Goal: Task Accomplishment & Management: Use online tool/utility

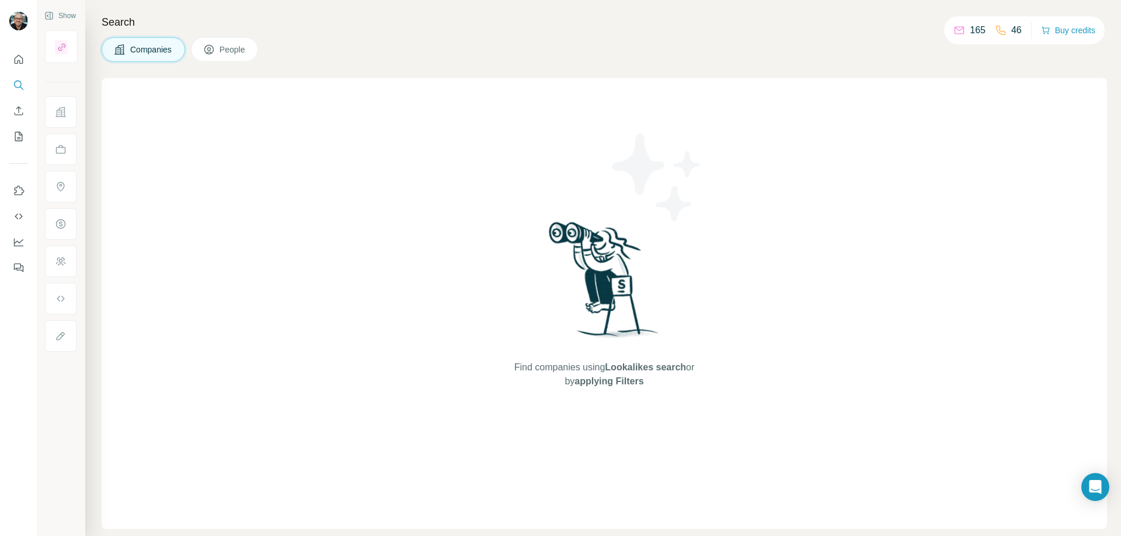
click at [214, 55] on button "People" at bounding box center [225, 49] width 68 height 25
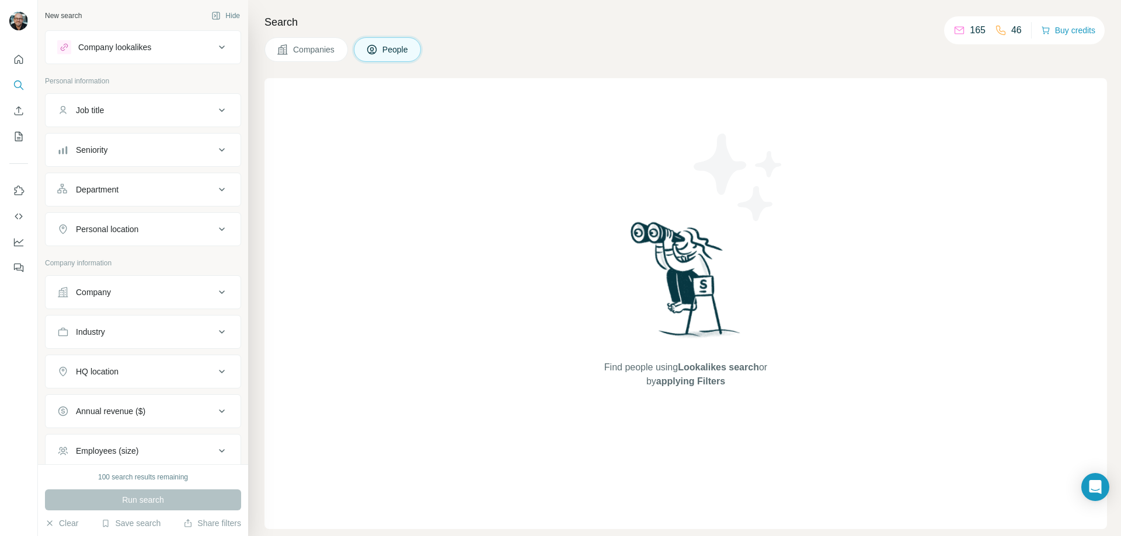
click at [399, 49] on span "People" at bounding box center [395, 50] width 27 height 12
click at [23, 61] on icon "Quick start" at bounding box center [19, 59] width 9 height 9
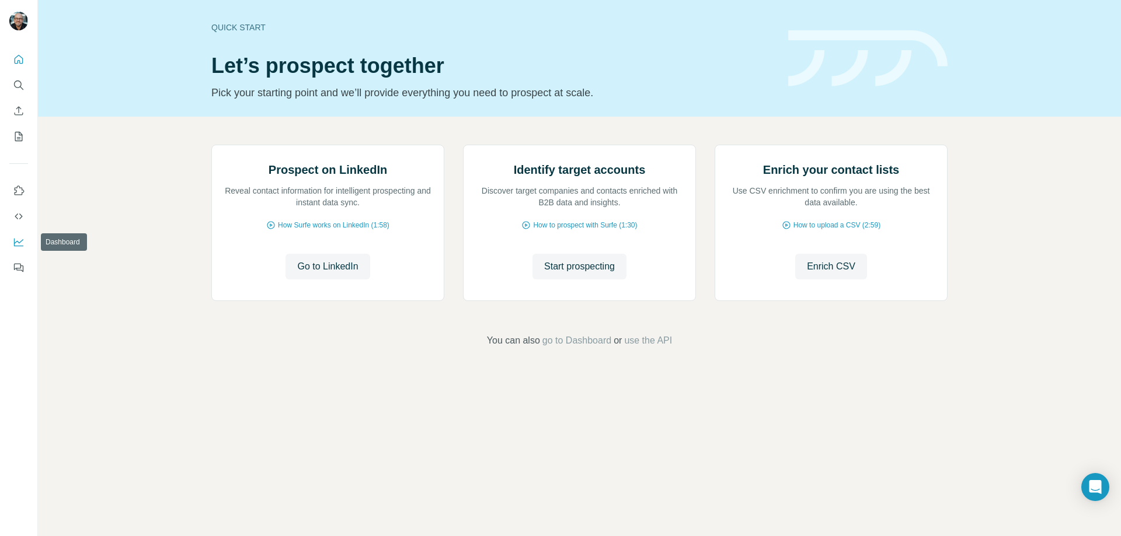
click at [16, 247] on icon "Dashboard" at bounding box center [19, 242] width 12 height 12
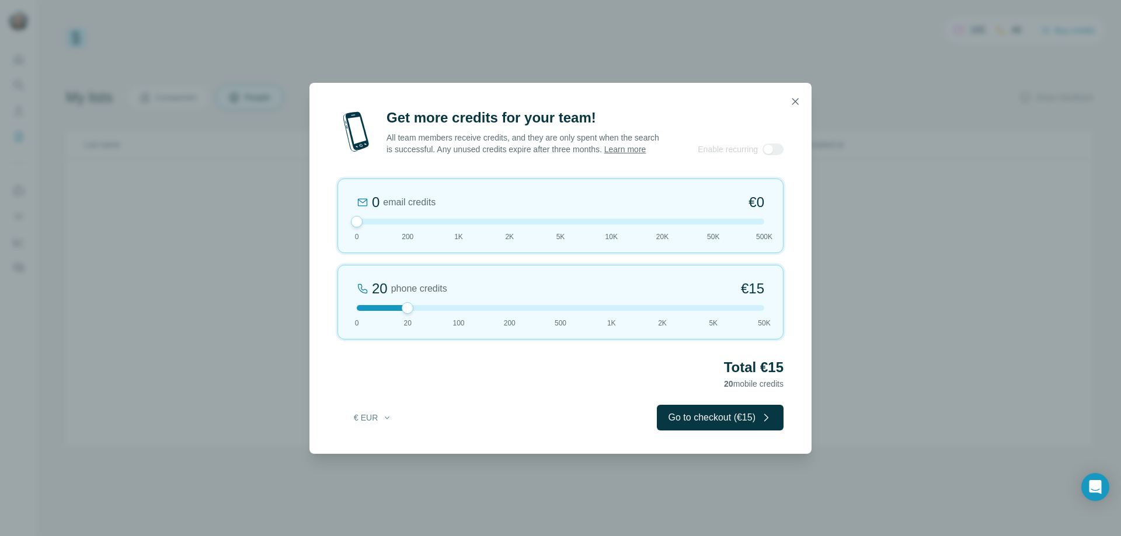
drag, startPoint x: 407, startPoint y: 228, endPoint x: 354, endPoint y: 228, distance: 53.1
click at [354, 228] on div at bounding box center [357, 222] width 12 height 12
drag, startPoint x: 412, startPoint y: 313, endPoint x: 448, endPoint y: 313, distance: 36.2
click at [448, 311] on div at bounding box center [560, 308] width 407 height 6
drag, startPoint x: 461, startPoint y: 313, endPoint x: 495, endPoint y: 312, distance: 33.9
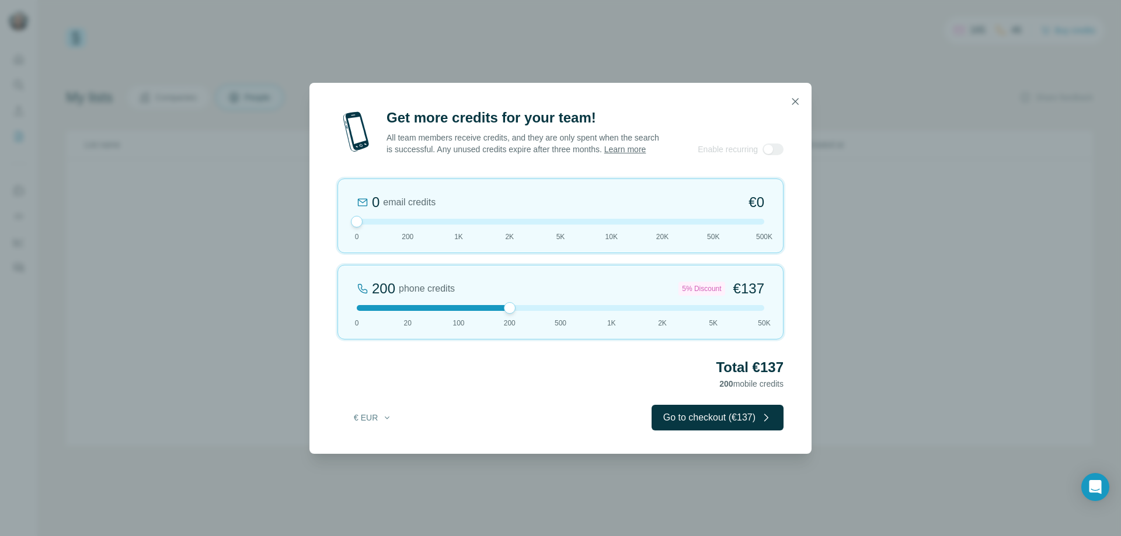
click at [495, 311] on div at bounding box center [560, 308] width 407 height 6
click at [797, 98] on icon "button" at bounding box center [795, 101] width 6 height 6
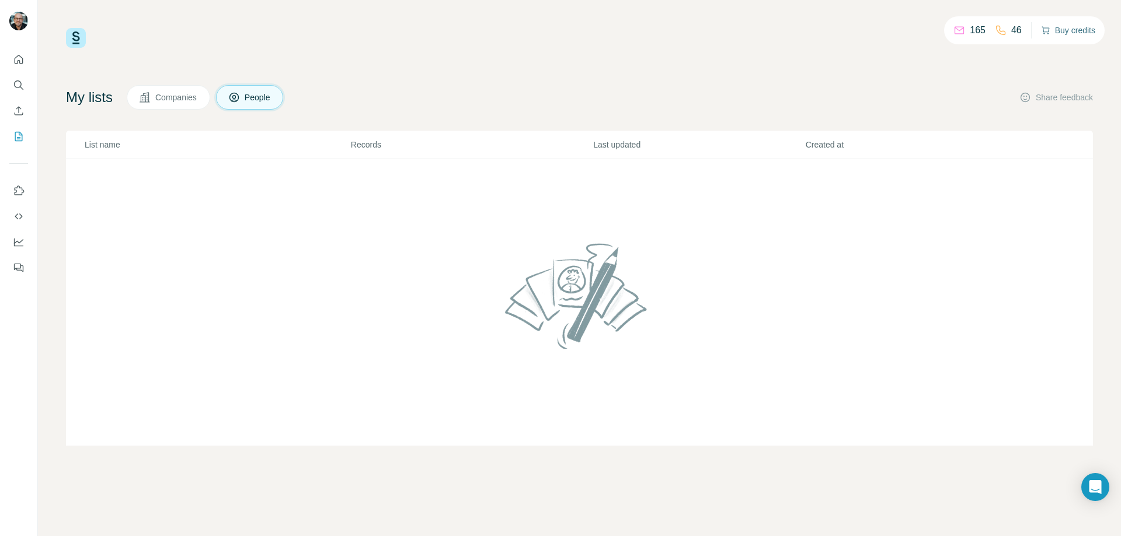
click at [1047, 29] on button "Buy credits" at bounding box center [1068, 30] width 54 height 16
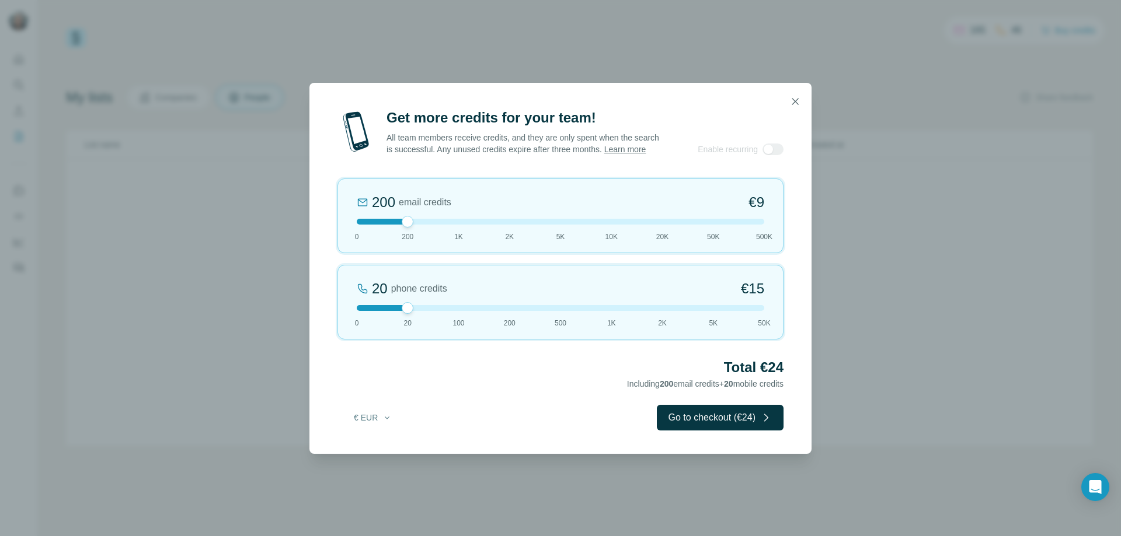
click at [794, 98] on icon "button" at bounding box center [795, 102] width 12 height 12
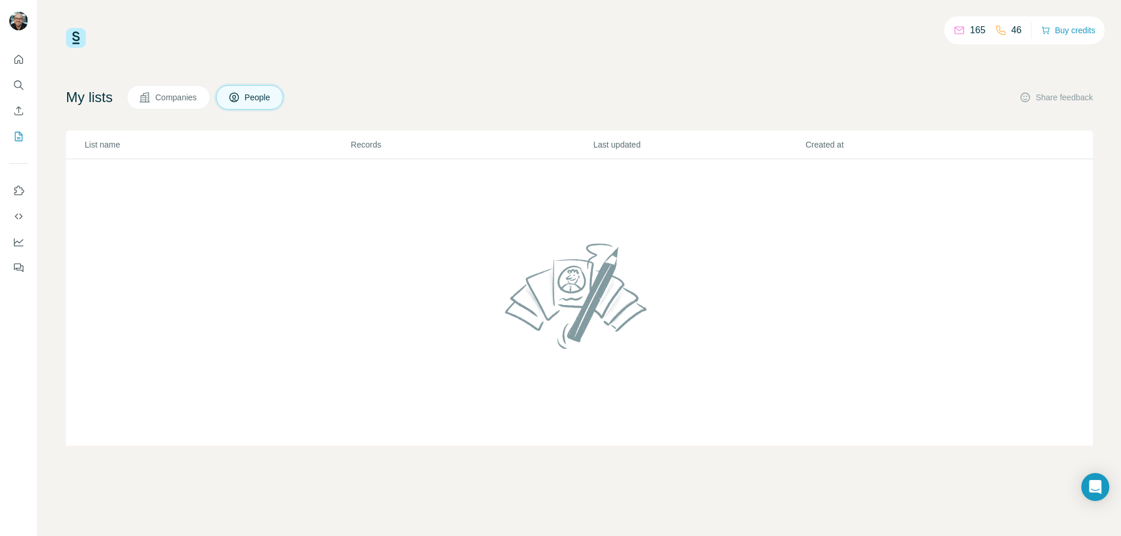
click at [174, 96] on span "Companies" at bounding box center [176, 98] width 43 height 12
click at [1059, 97] on button "Share feedback" at bounding box center [1056, 98] width 74 height 12
click at [22, 86] on icon "Search" at bounding box center [19, 85] width 12 height 12
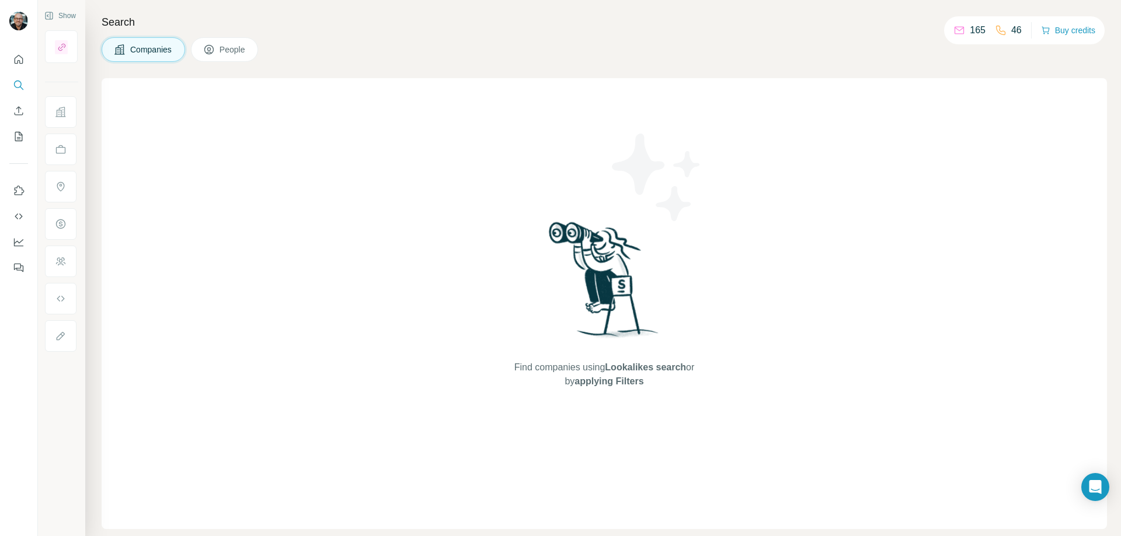
click at [219, 51] on button "People" at bounding box center [225, 49] width 68 height 25
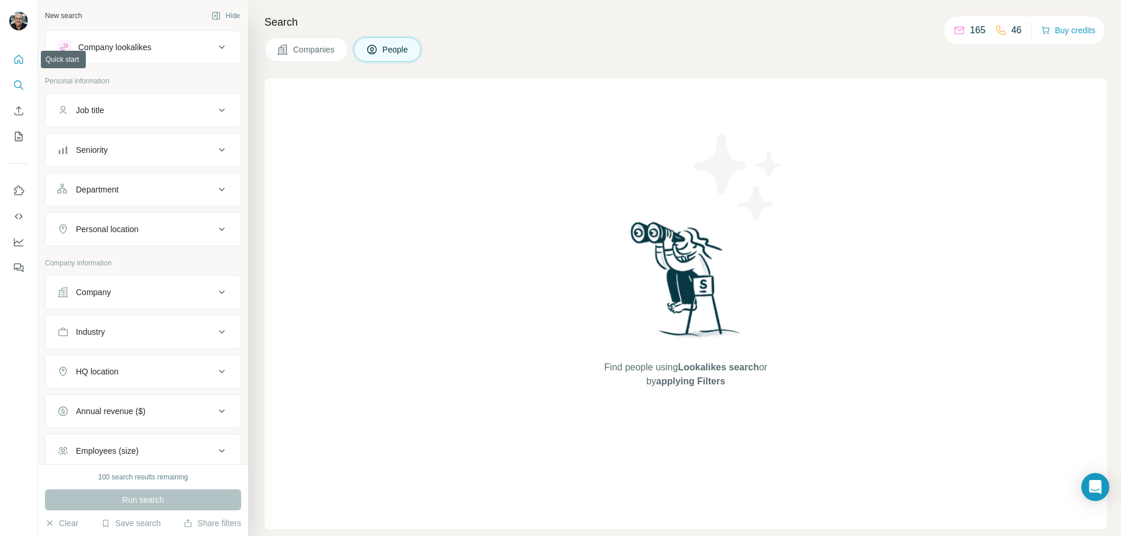
click at [18, 61] on icon "Quick start" at bounding box center [19, 59] width 9 height 9
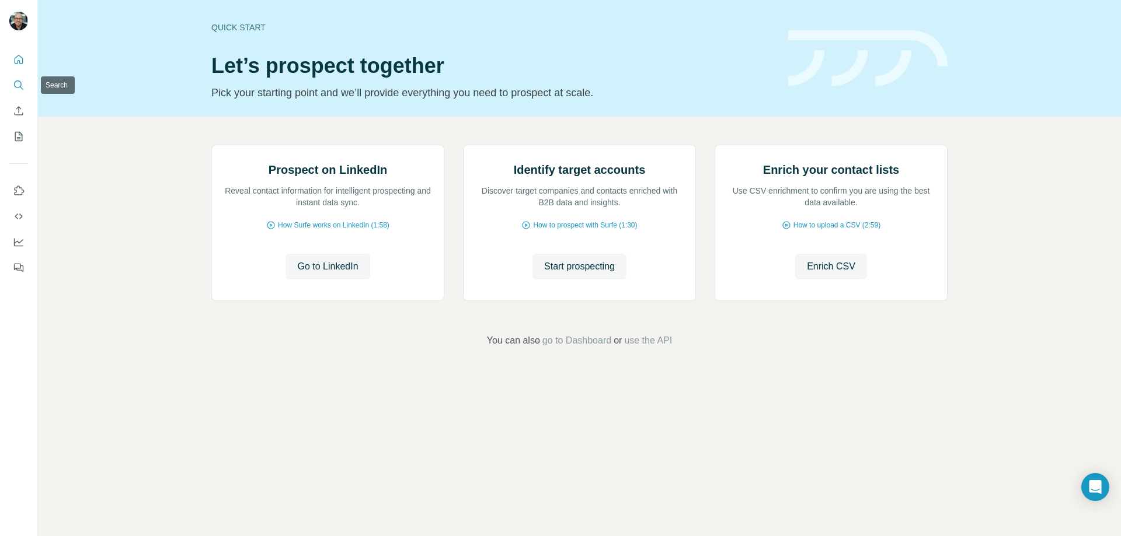
click at [21, 88] on icon "Search" at bounding box center [22, 88] width 4 height 4
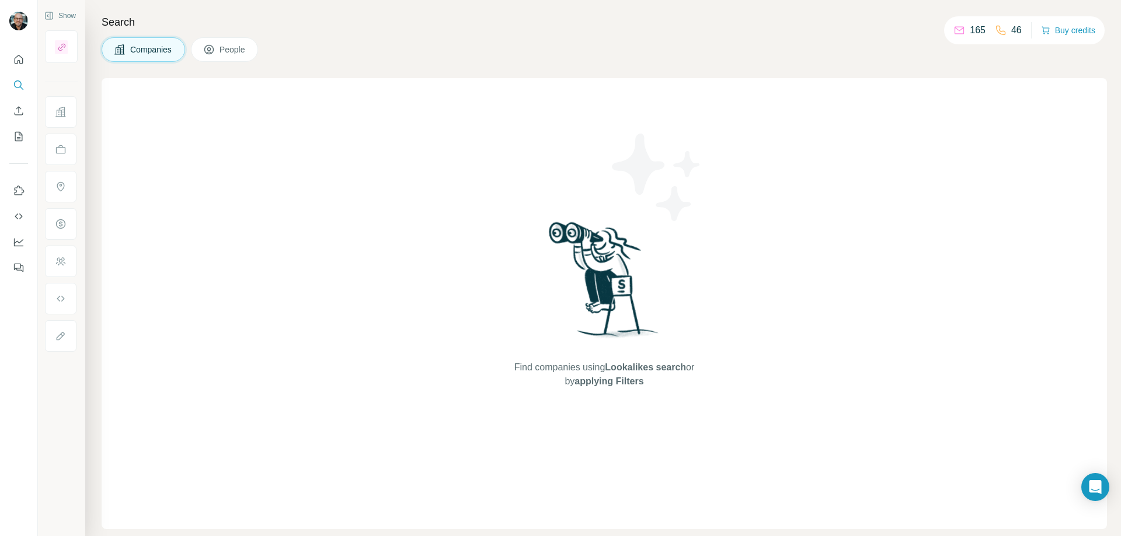
click at [640, 203] on img at bounding box center [656, 177] width 105 height 105
click at [557, 242] on img at bounding box center [603, 284] width 121 height 130
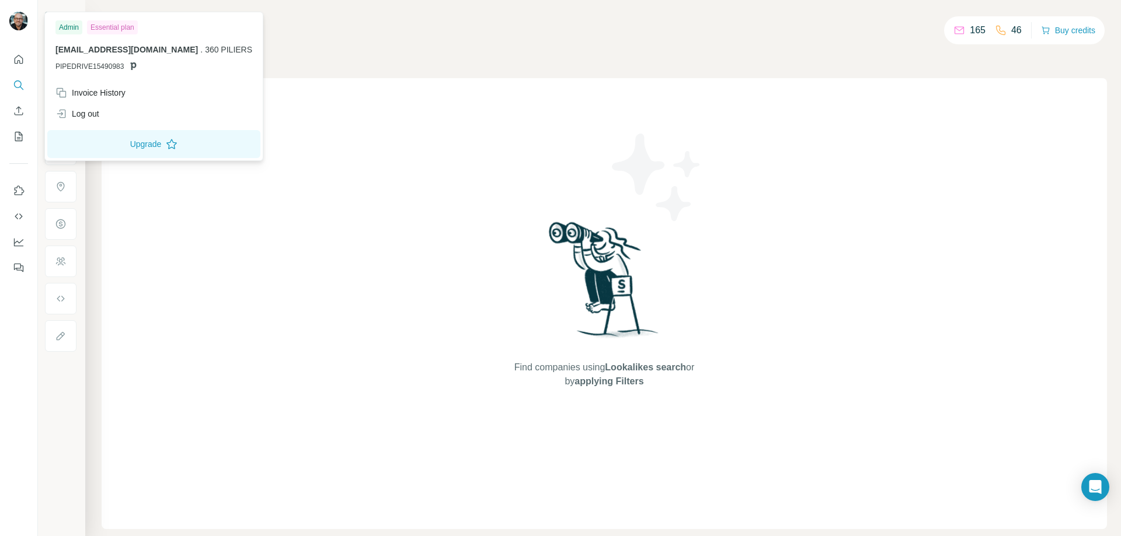
click at [19, 17] on img at bounding box center [18, 21] width 19 height 19
click at [124, 145] on button "Upgrade" at bounding box center [153, 144] width 213 height 28
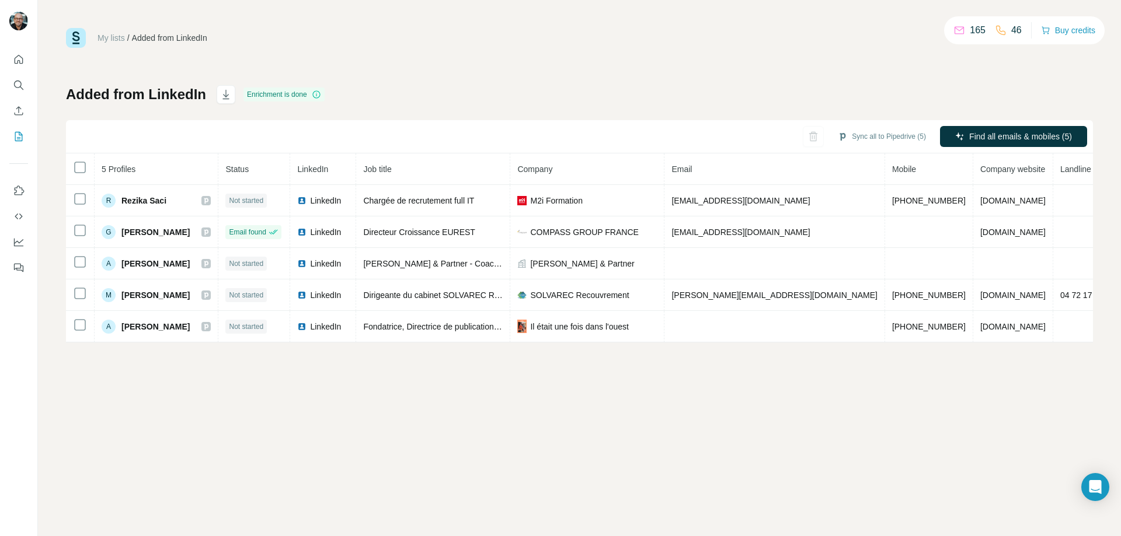
click at [397, 78] on div "My lists / Added from LinkedIn 165 46 Buy credits Added from LinkedIn Enrichmen…" at bounding box center [579, 185] width 1027 height 315
click at [16, 64] on icon "Quick start" at bounding box center [19, 59] width 9 height 9
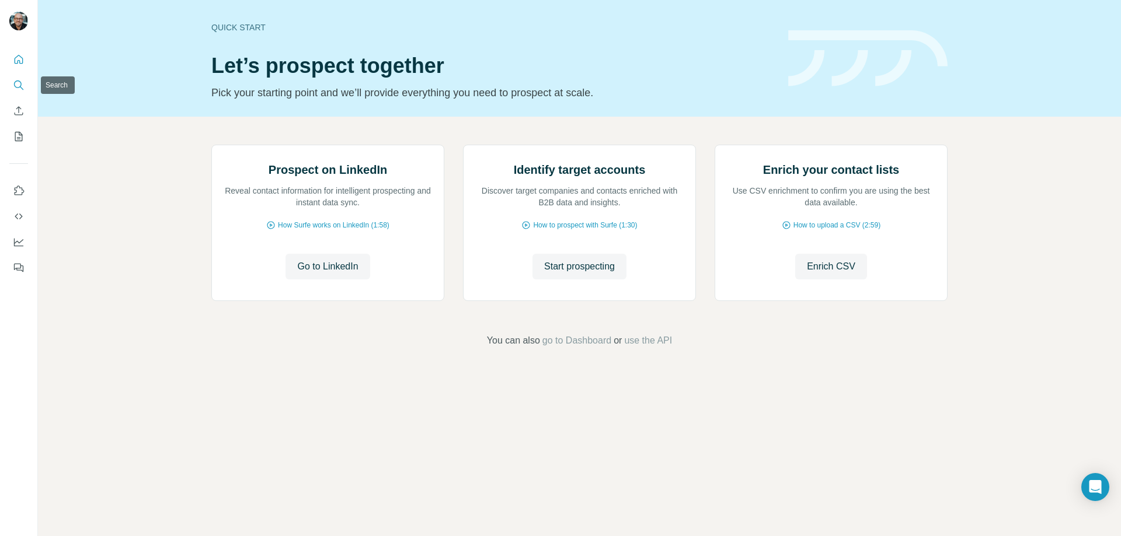
click at [23, 86] on icon "Search" at bounding box center [19, 85] width 12 height 12
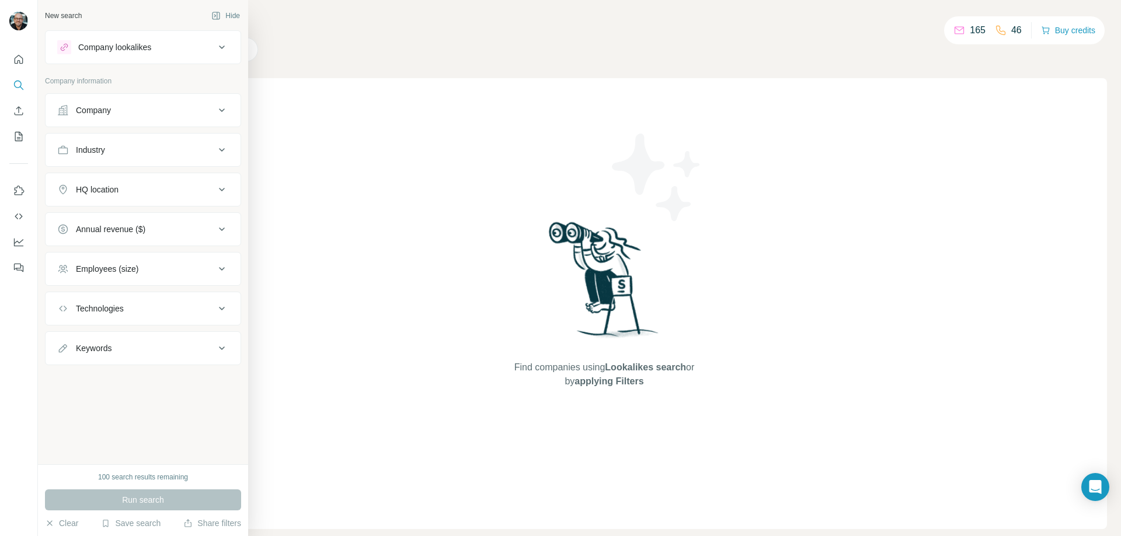
click at [110, 109] on div "Company" at bounding box center [93, 110] width 35 height 12
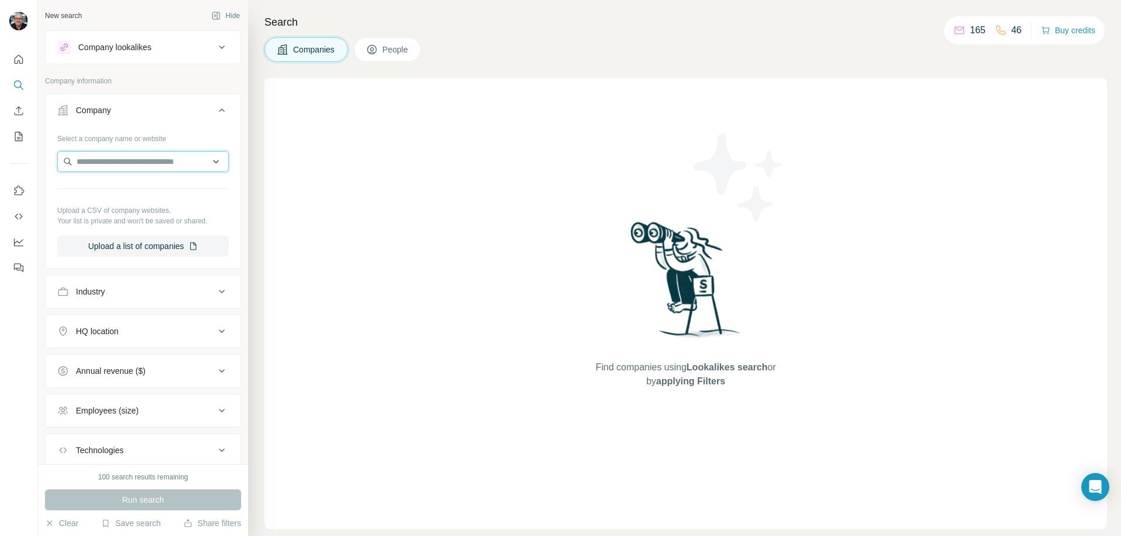
click at [102, 156] on input "text" at bounding box center [143, 161] width 172 height 21
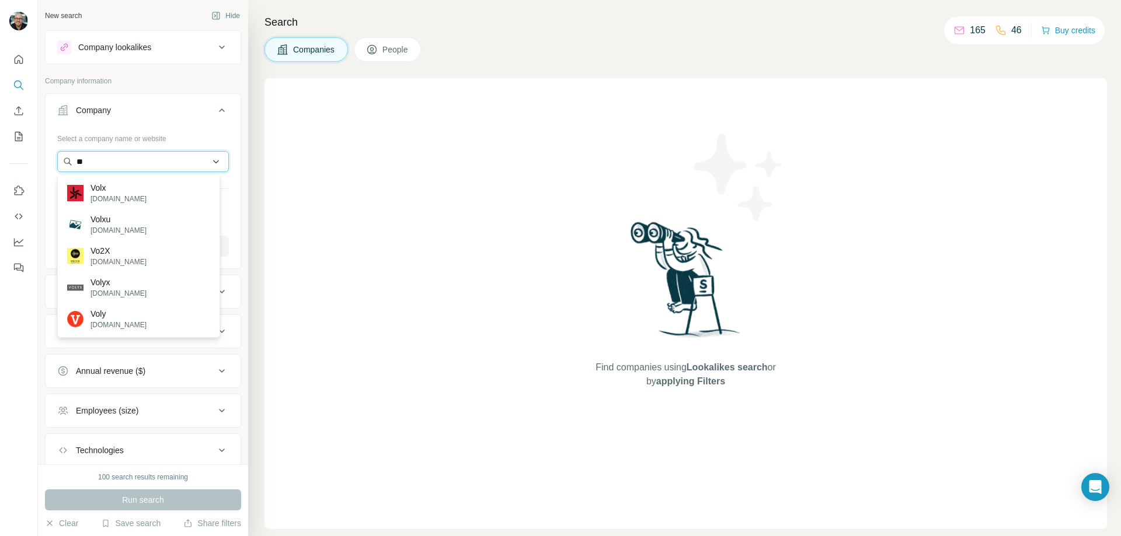
type input "*"
type input "******"
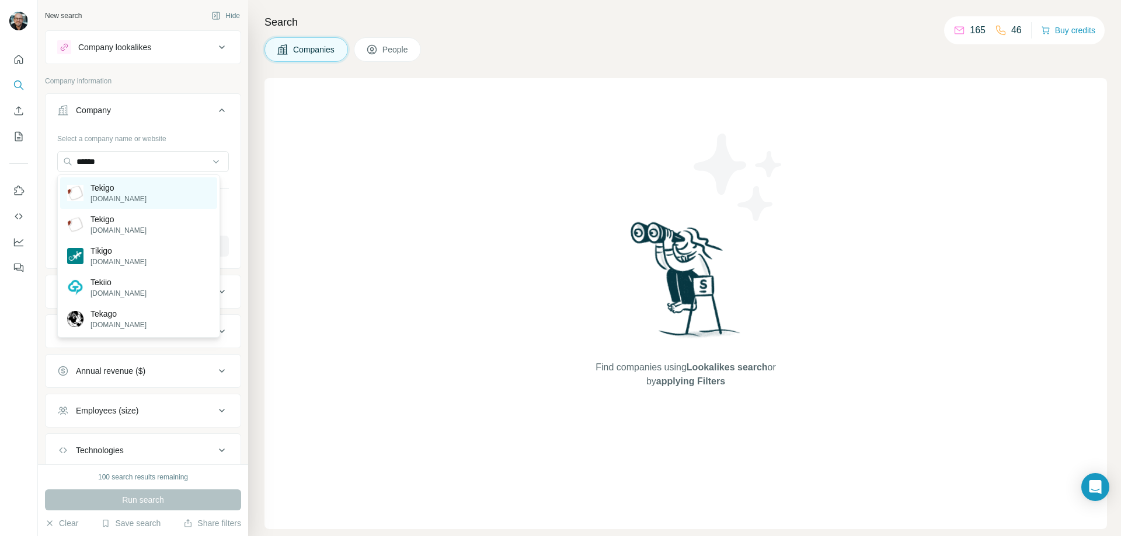
click at [116, 182] on p "Tekigo" at bounding box center [118, 188] width 56 height 12
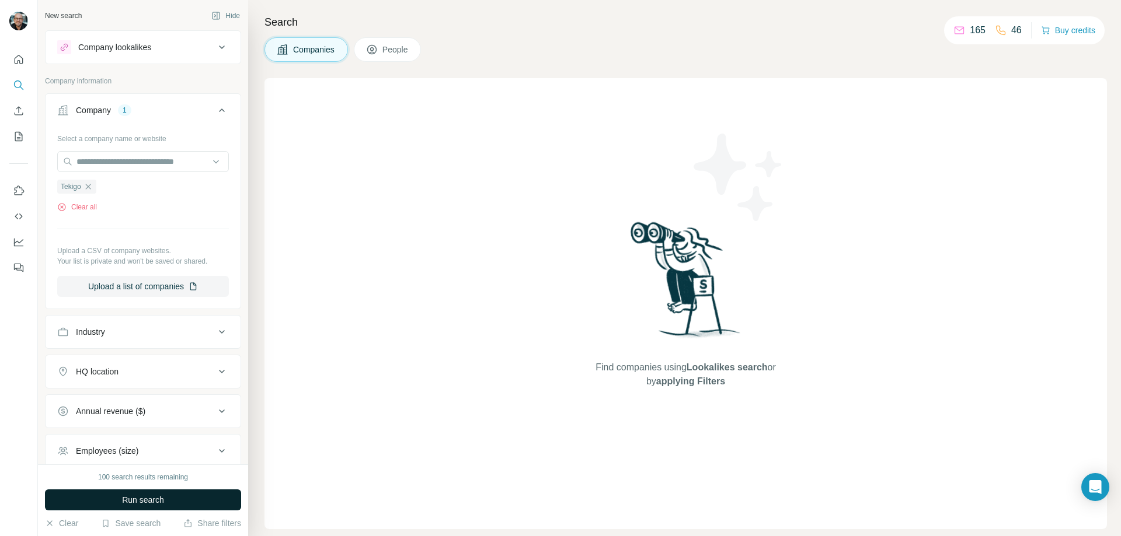
click at [182, 491] on button "Run search" at bounding box center [143, 500] width 196 height 21
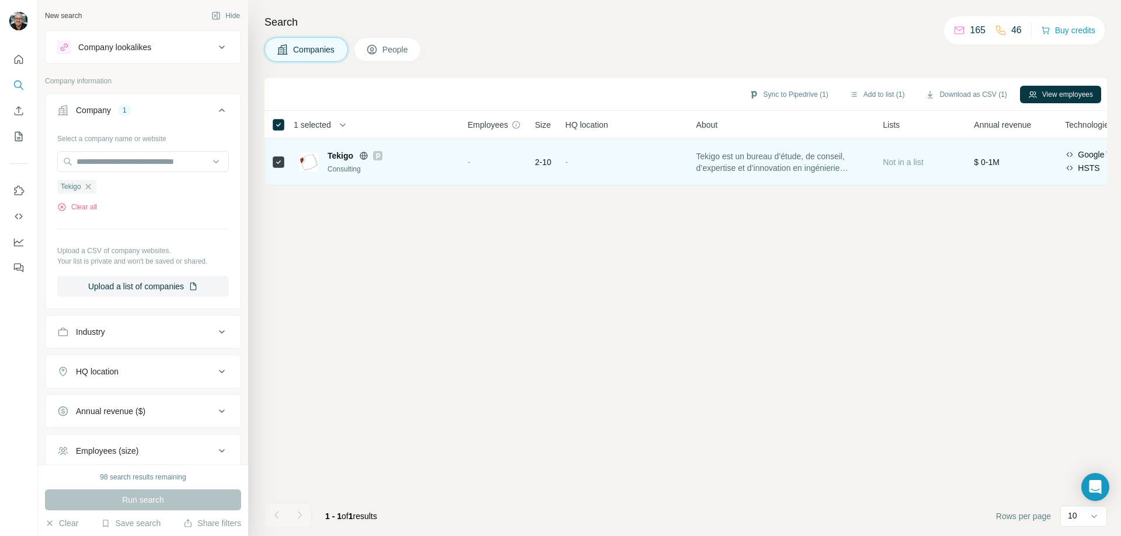
click at [380, 155] on icon at bounding box center [378, 156] width 4 height 6
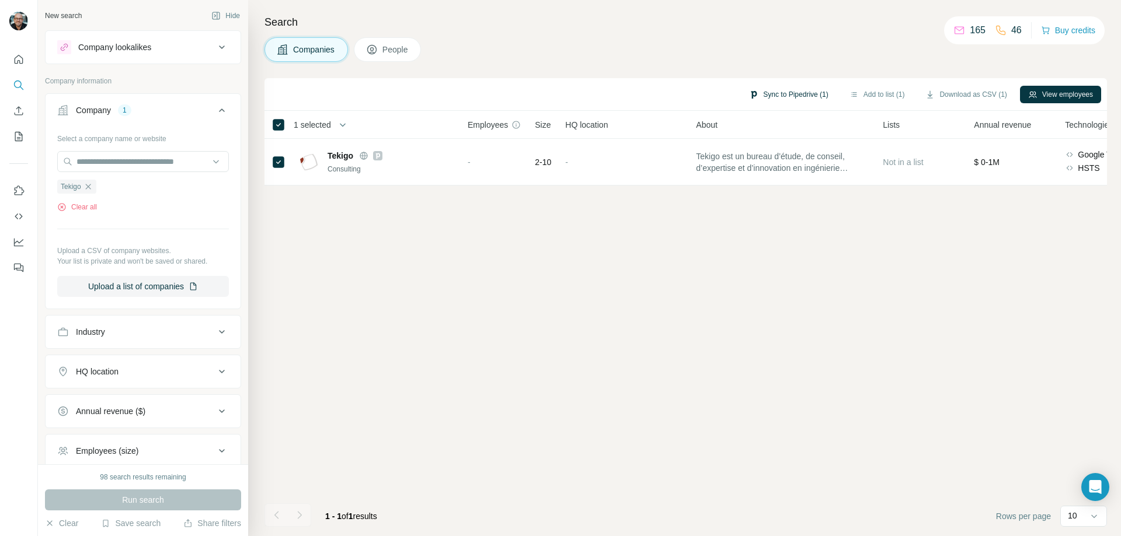
click at [761, 96] on button "Sync to Pipedrive (1)" at bounding box center [788, 95] width 95 height 18
click at [1031, 94] on icon "button" at bounding box center [1032, 94] width 8 height 6
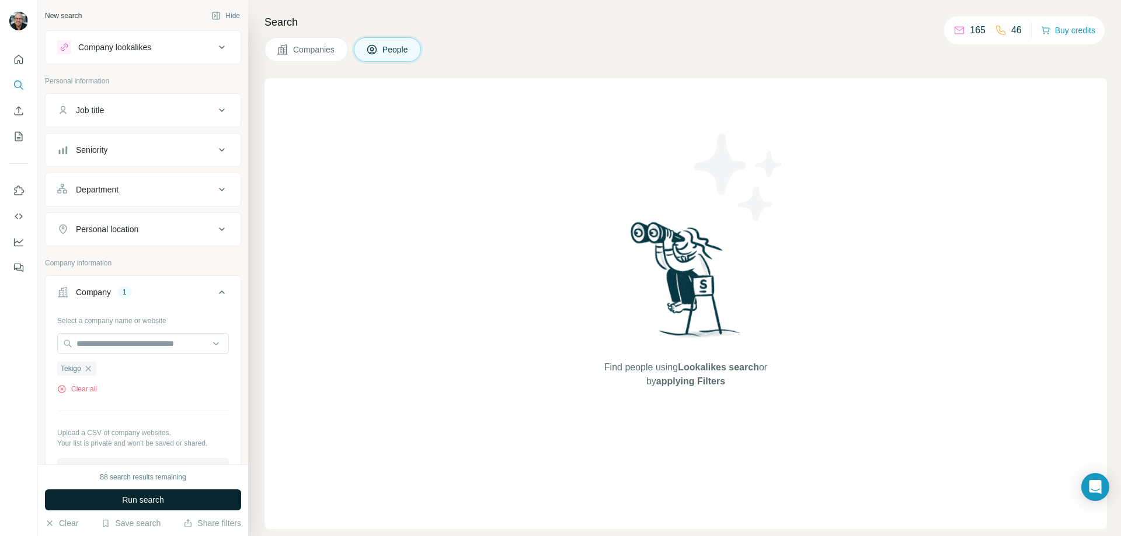
click at [170, 501] on button "Run search" at bounding box center [143, 500] width 196 height 21
click at [111, 54] on button "Company lookalikes" at bounding box center [143, 47] width 195 height 28
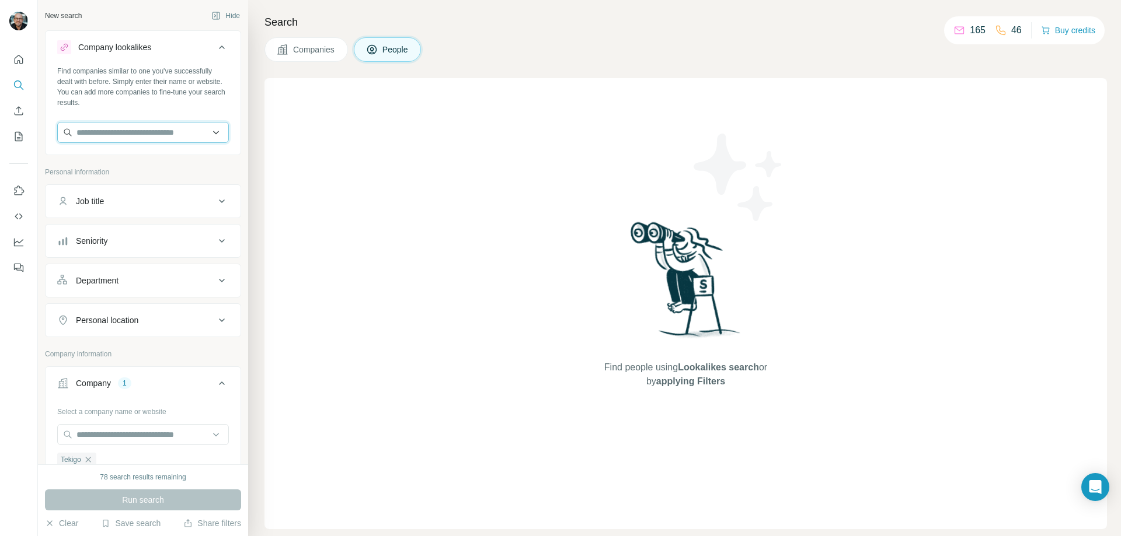
click at [102, 137] on input "text" at bounding box center [143, 132] width 172 height 21
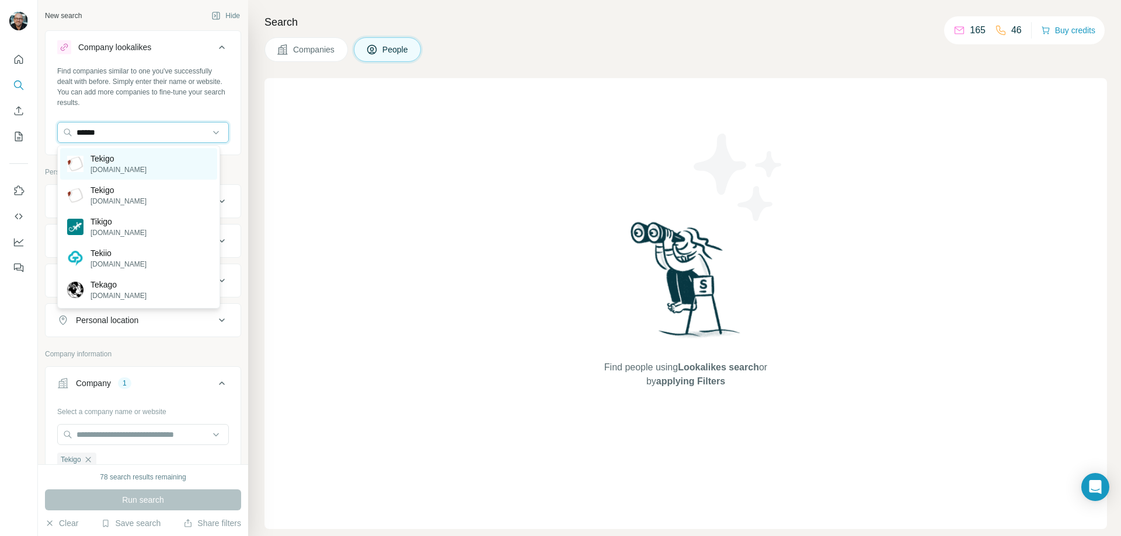
type input "******"
click at [102, 158] on p "Tekigo" at bounding box center [118, 159] width 56 height 12
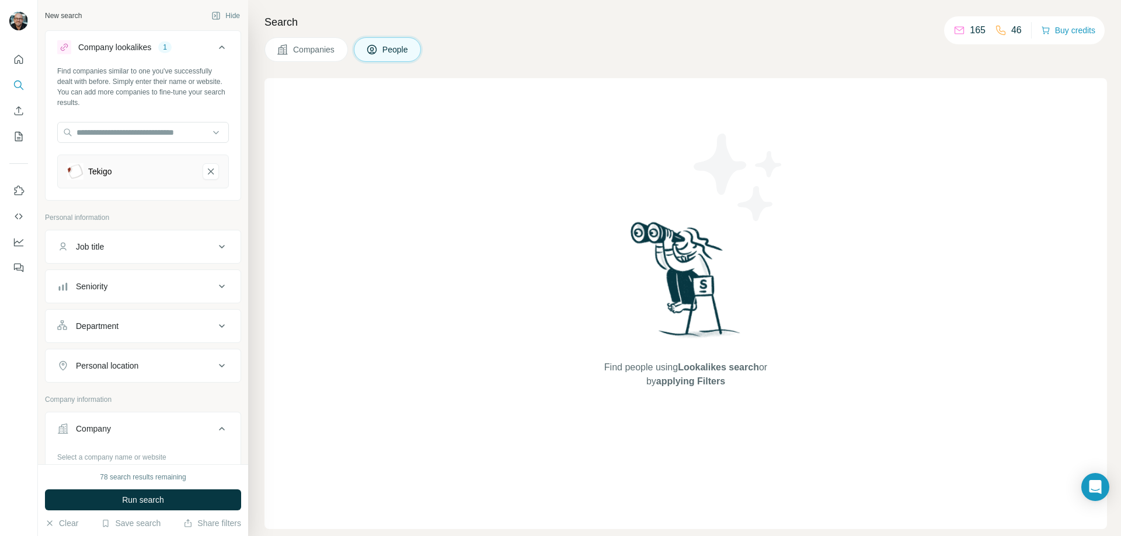
click at [200, 434] on div "Company" at bounding box center [136, 429] width 158 height 12
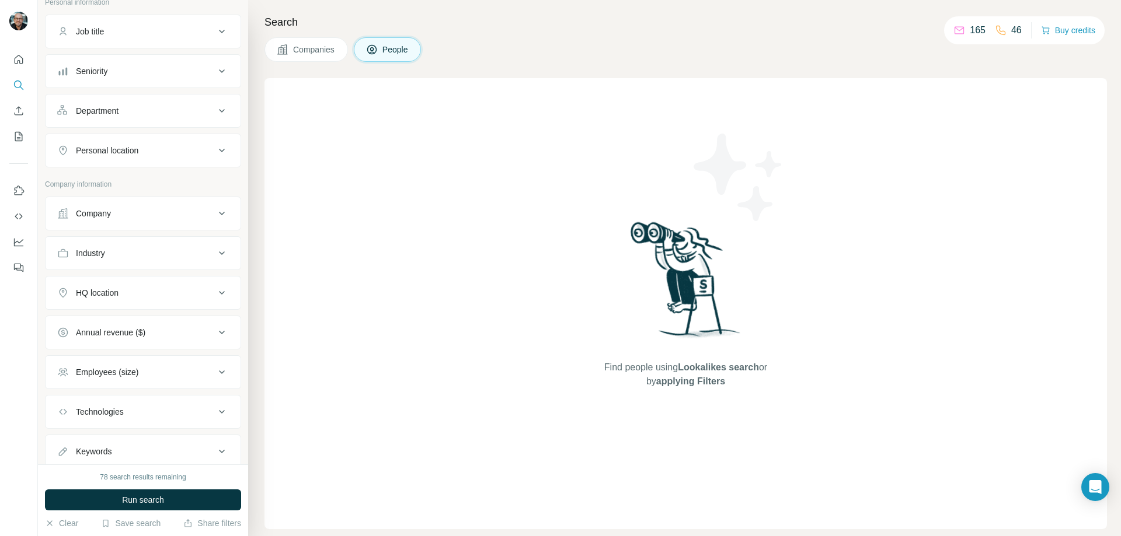
scroll to position [233, 0]
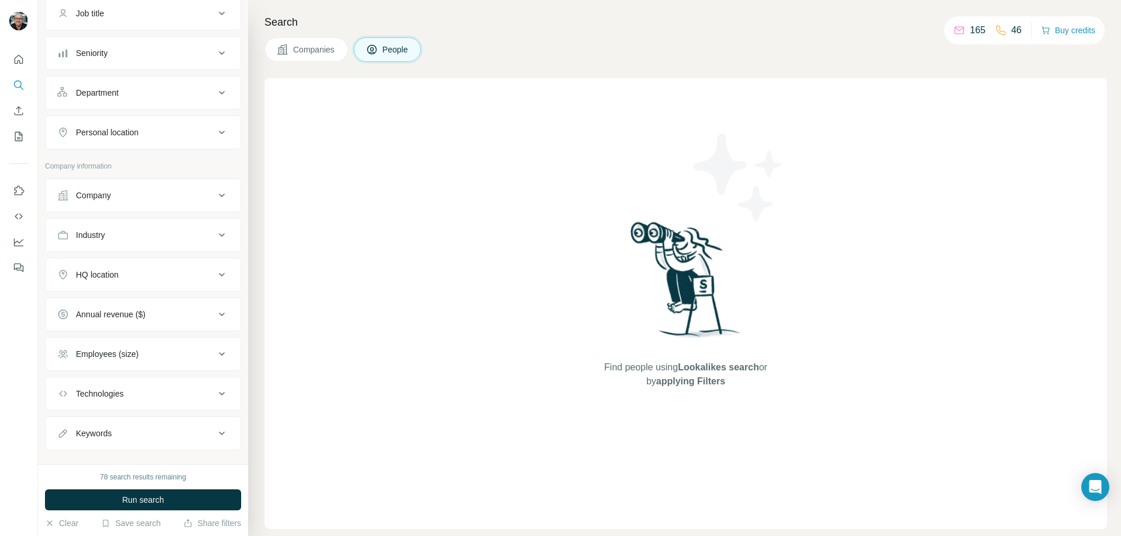
click at [215, 349] on icon at bounding box center [222, 354] width 14 height 14
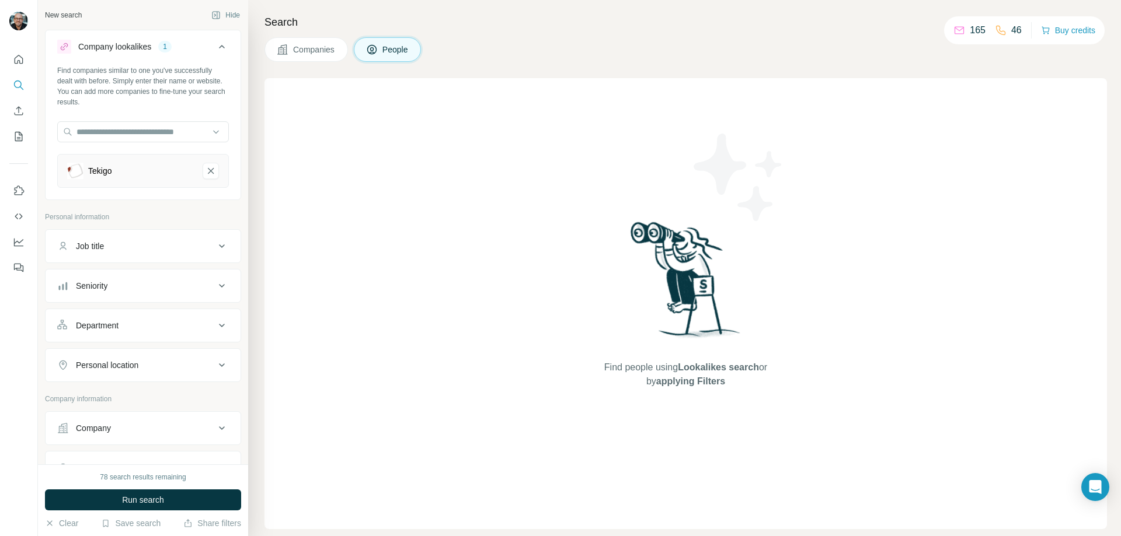
scroll to position [0, 0]
click at [215, 50] on icon at bounding box center [222, 47] width 14 height 14
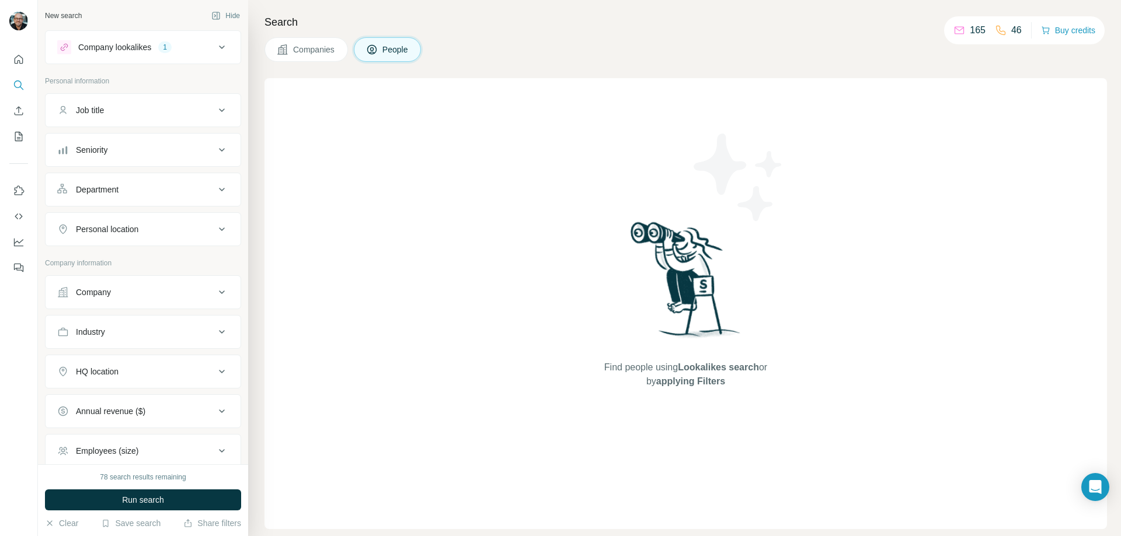
click at [378, 51] on icon at bounding box center [372, 50] width 12 height 12
click at [331, 51] on span "Companies" at bounding box center [314, 50] width 43 height 12
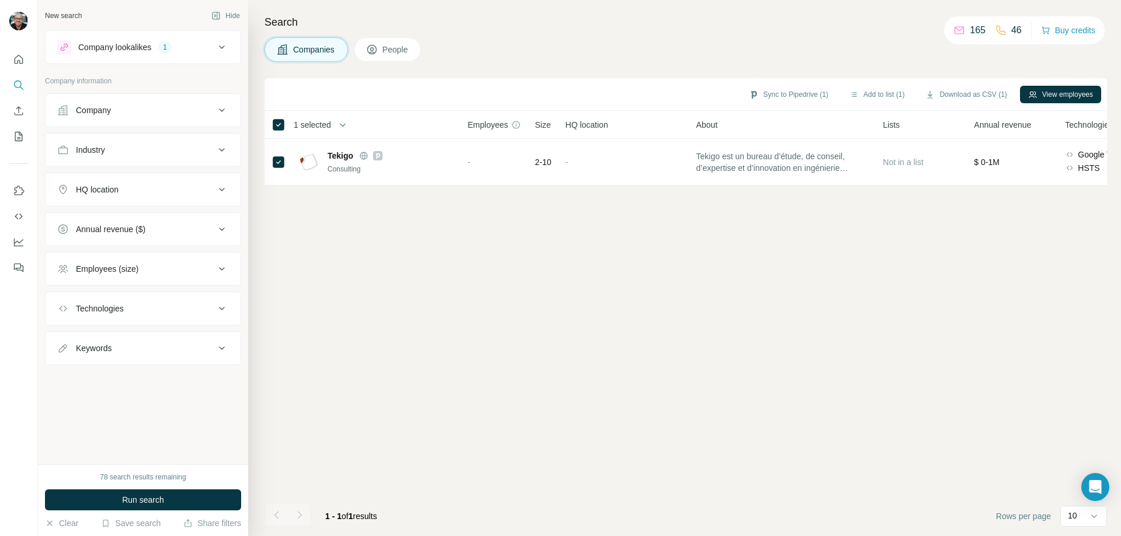
click at [389, 42] on button "People" at bounding box center [388, 49] width 68 height 25
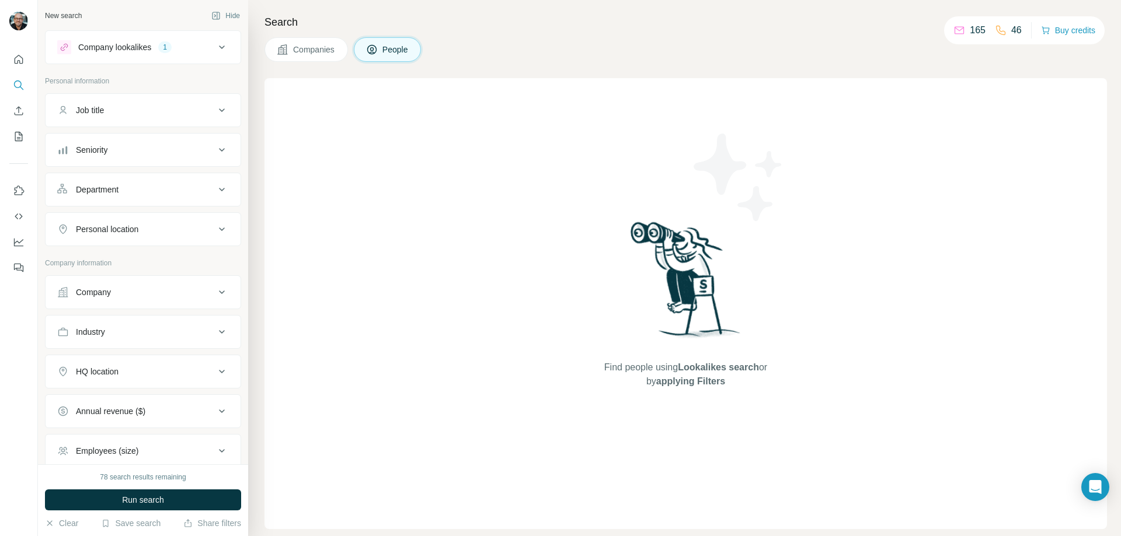
click at [172, 45] on div "1" at bounding box center [164, 47] width 13 height 11
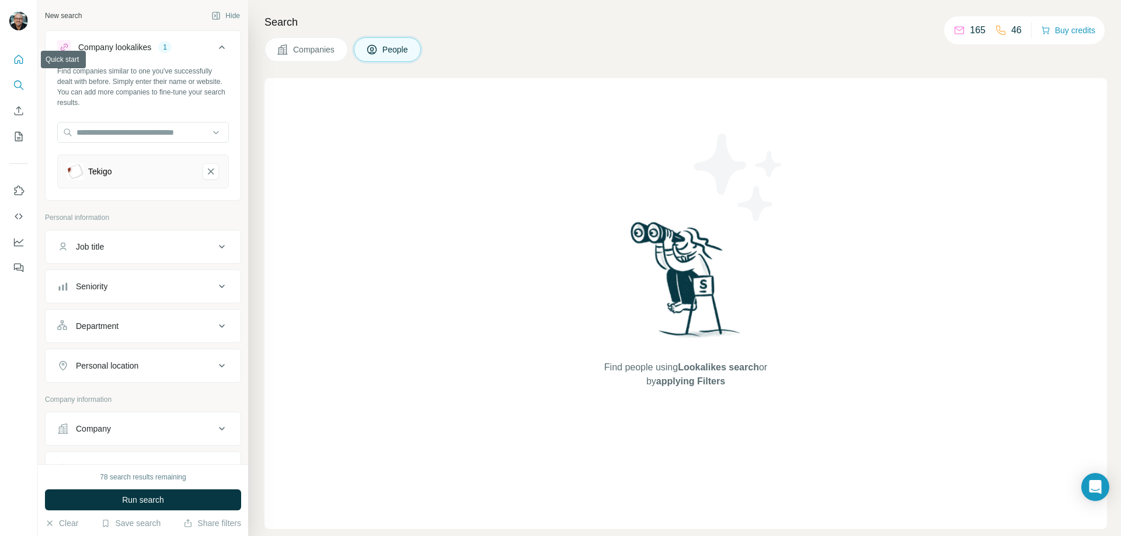
click at [15, 67] on button "Quick start" at bounding box center [18, 59] width 19 height 21
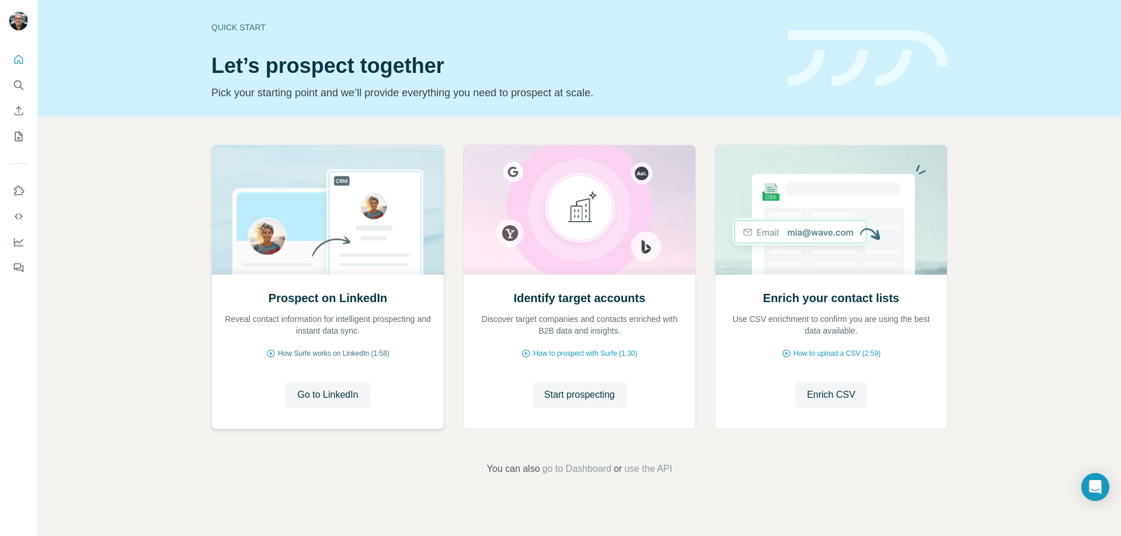
click at [348, 351] on span "How Surfe works on LinkedIn (1:58)" at bounding box center [333, 353] width 111 height 11
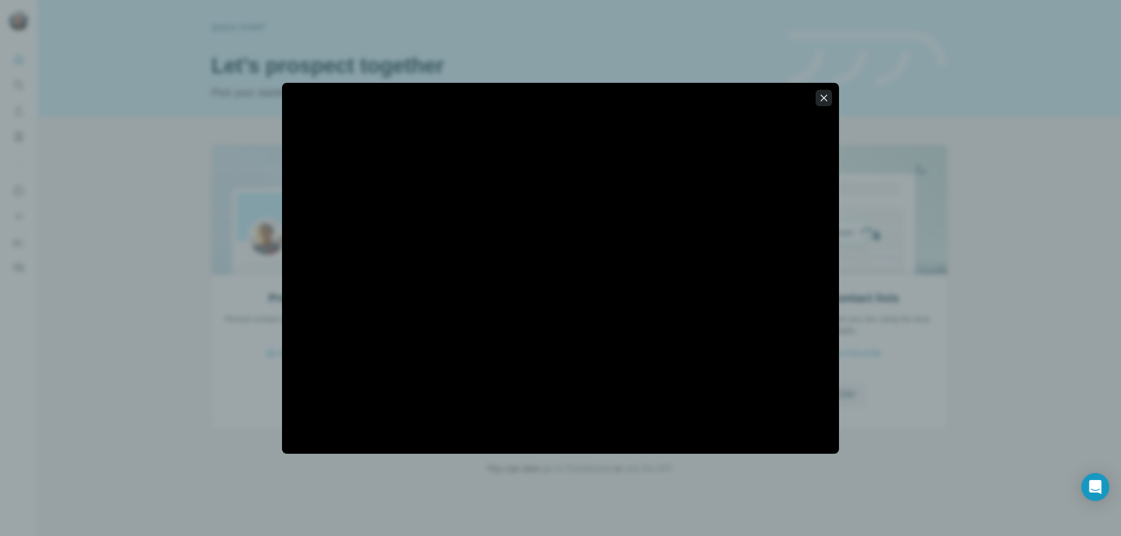
click at [821, 97] on icon "button" at bounding box center [824, 98] width 12 height 12
